Goal: Task Accomplishment & Management: Manage account settings

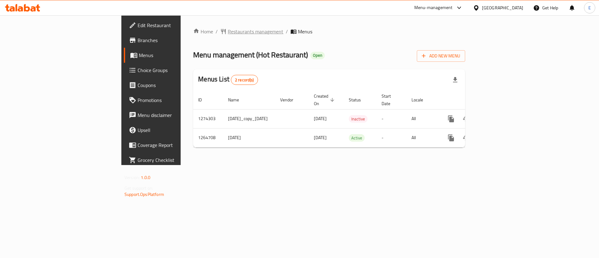
click at [228, 32] on span "Restaurants management" at bounding box center [256, 31] width 56 height 7
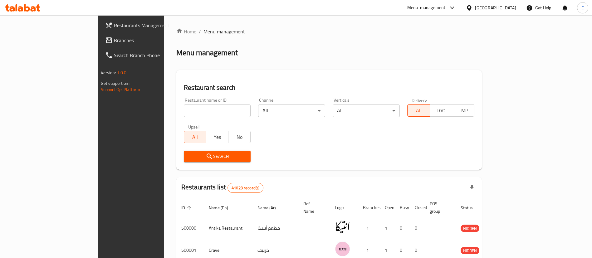
click at [180, 117] on div "Restaurant name or ID Restaurant name or ID" at bounding box center [217, 107] width 75 height 27
click at [184, 115] on input "search" at bounding box center [217, 111] width 67 height 12
type input "6"
type input "510318"
click at [190, 154] on span "Search" at bounding box center [217, 157] width 57 height 8
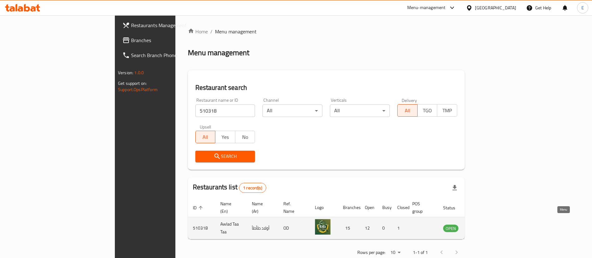
click at [483, 224] on icon "enhanced table" at bounding box center [479, 227] width 7 height 7
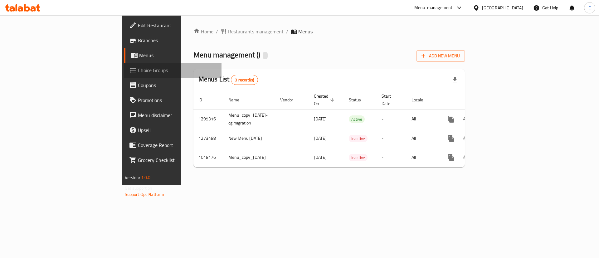
click at [138, 70] on span "Choice Groups" at bounding box center [177, 69] width 79 height 7
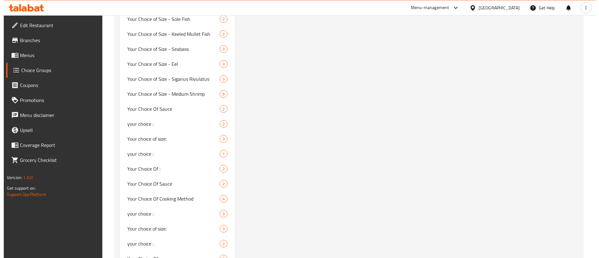
scroll to position [1032, 0]
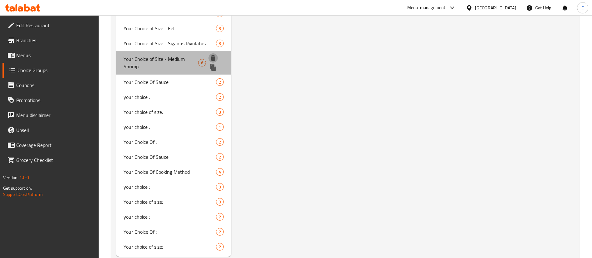
click at [214, 55] on icon "delete" at bounding box center [213, 58] width 4 height 6
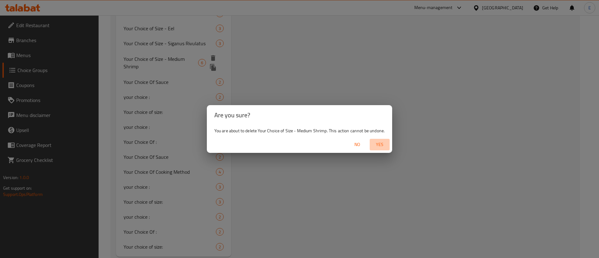
click at [381, 144] on span "Yes" at bounding box center [379, 145] width 15 height 8
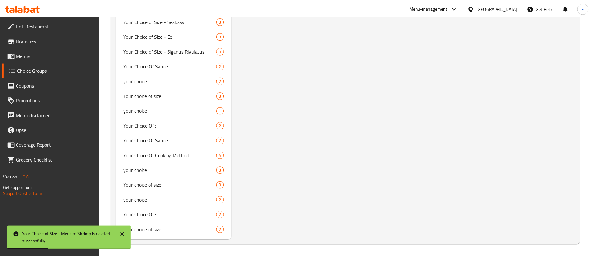
scroll to position [1017, 0]
